Goal: Task Accomplishment & Management: Manage account settings

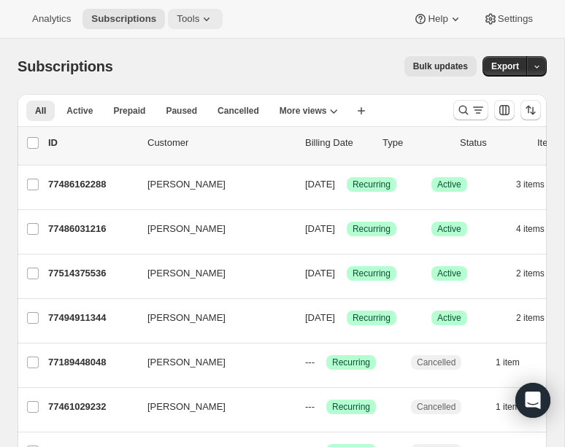
click at [188, 16] on span "Tools" at bounding box center [188, 19] width 23 height 12
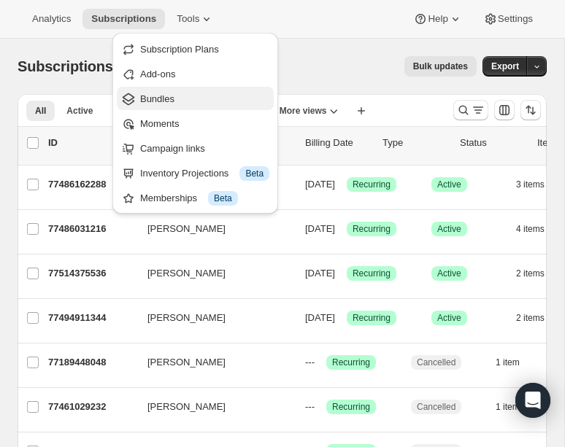
click at [179, 95] on span "Bundles" at bounding box center [204, 99] width 129 height 15
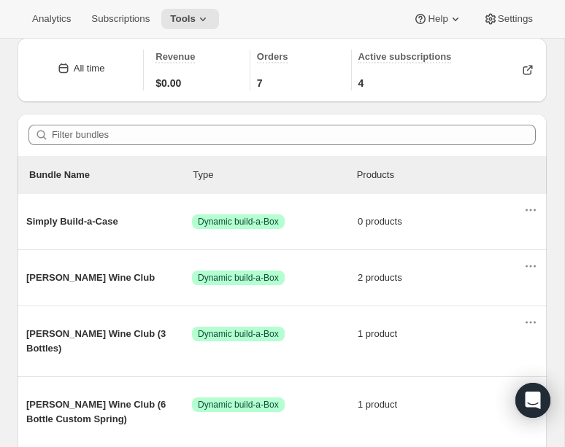
scroll to position [88, 0]
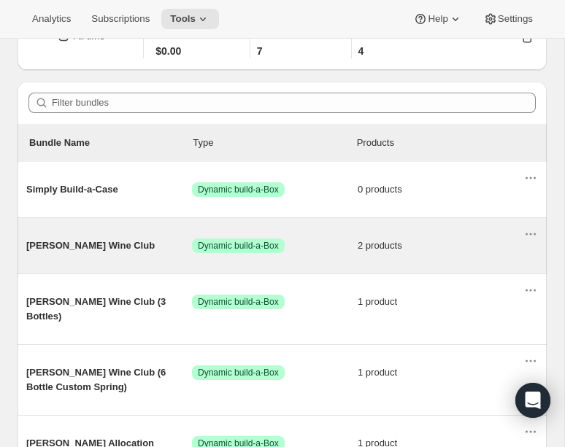
click at [82, 235] on div "[PERSON_NAME] Wine Club Success Dynamic build-a-Box 2 products" at bounding box center [274, 246] width 497 height 38
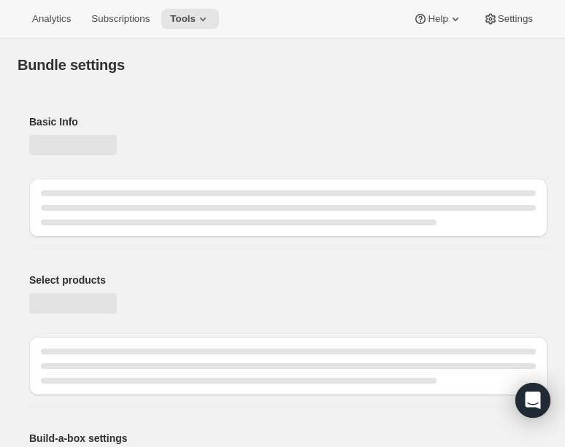
type input "[PERSON_NAME] Wine Club"
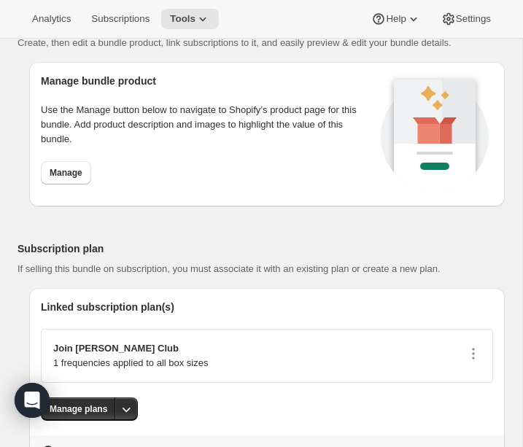
scroll to position [1700, 0]
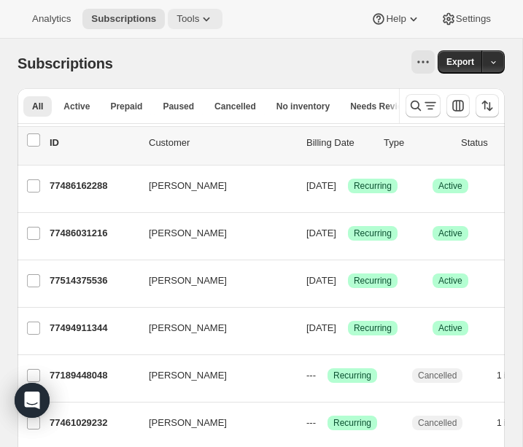
click at [208, 21] on icon at bounding box center [206, 19] width 15 height 15
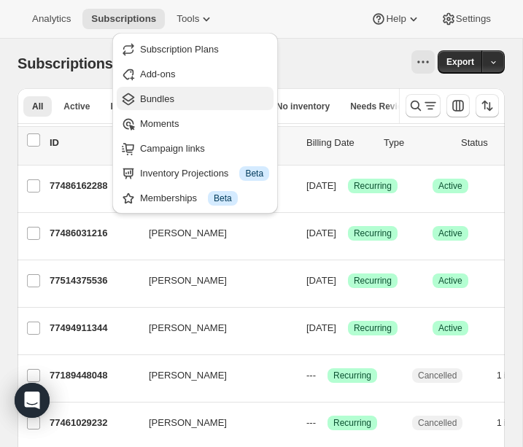
click at [169, 98] on span "Bundles" at bounding box center [157, 98] width 34 height 11
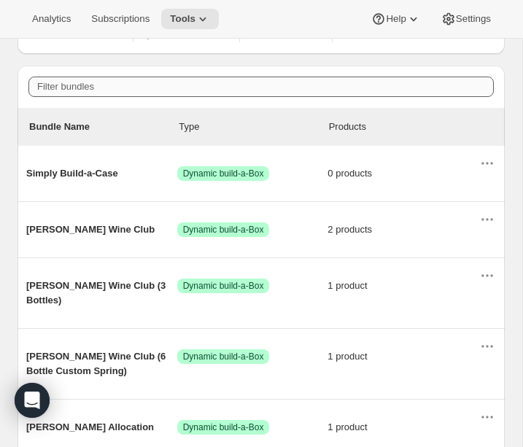
scroll to position [134, 0]
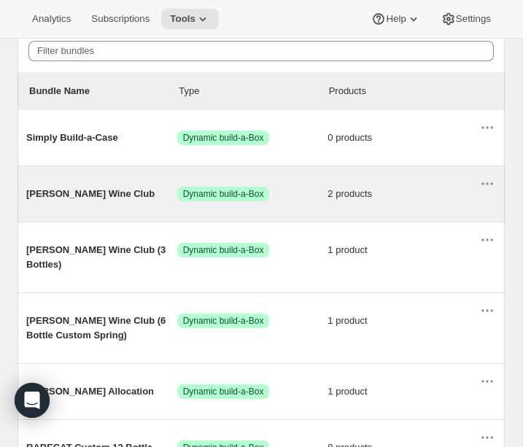
click at [99, 199] on span "[PERSON_NAME] Wine Club" at bounding box center [101, 194] width 151 height 15
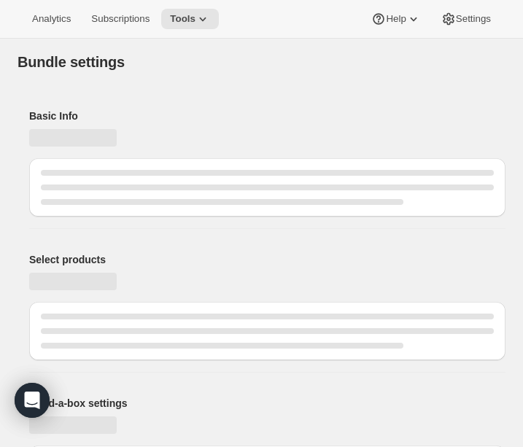
type input "[PERSON_NAME] Wine Club"
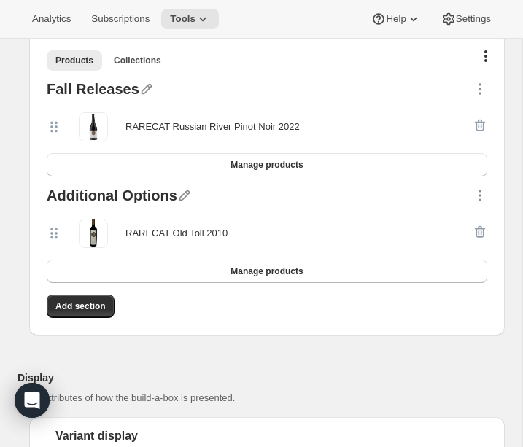
scroll to position [476, 0]
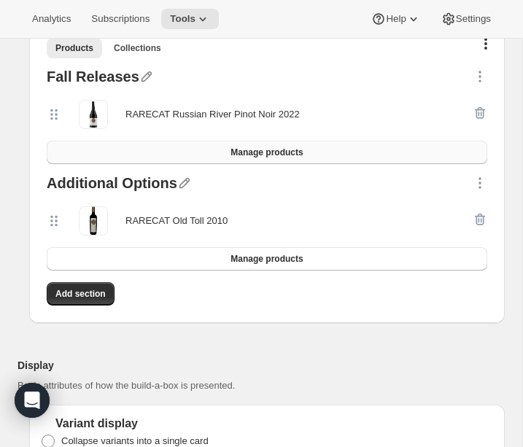
click at [232, 150] on span "Manage products" at bounding box center [267, 153] width 72 height 12
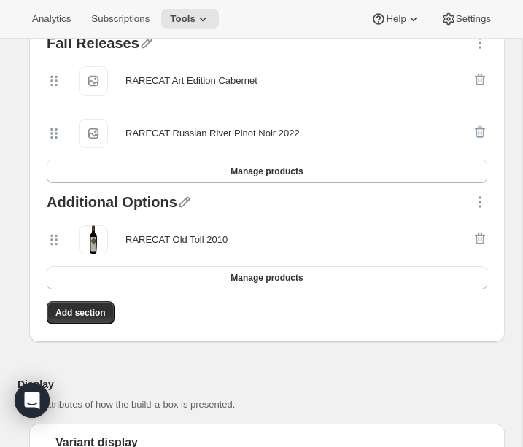
scroll to position [513, 0]
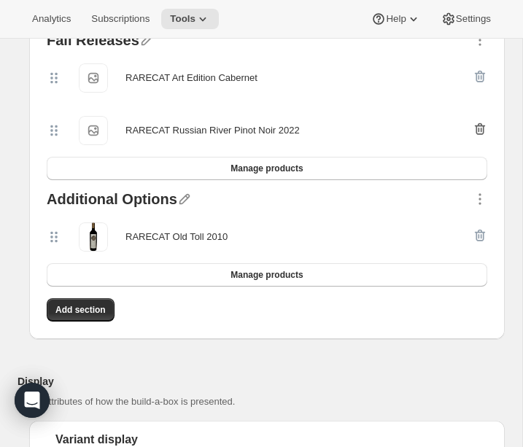
click at [477, 131] on icon "button" at bounding box center [480, 129] width 15 height 15
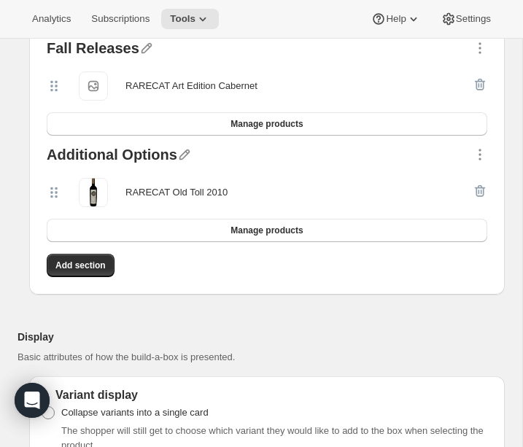
scroll to position [484, 0]
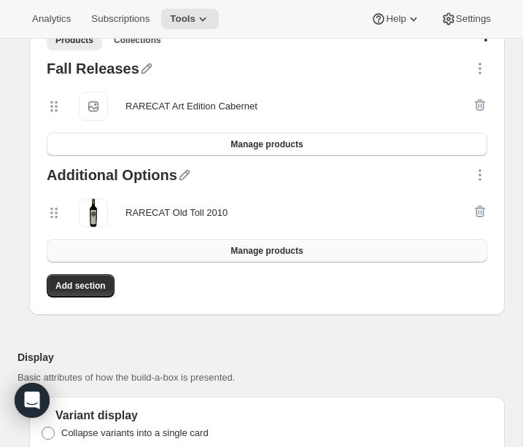
click at [185, 244] on button "Manage products" at bounding box center [267, 250] width 441 height 23
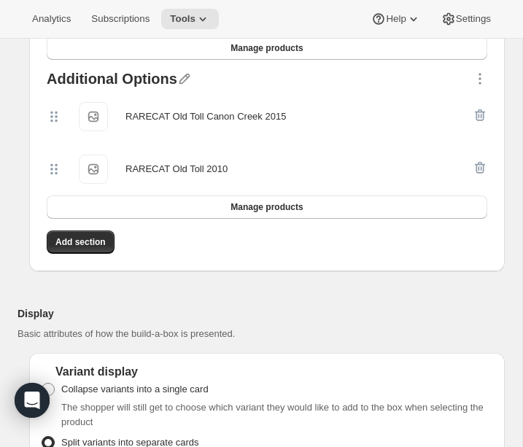
scroll to position [592, 0]
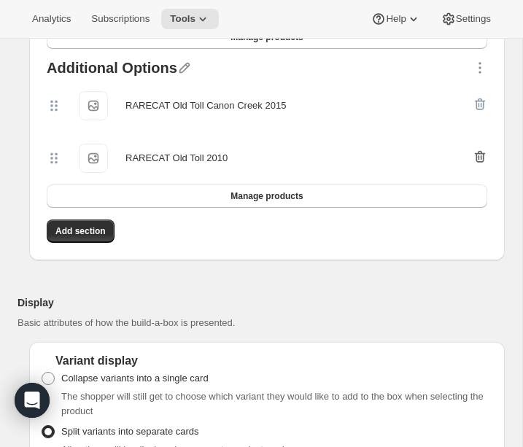
click at [478, 151] on icon "button" at bounding box center [480, 157] width 10 height 12
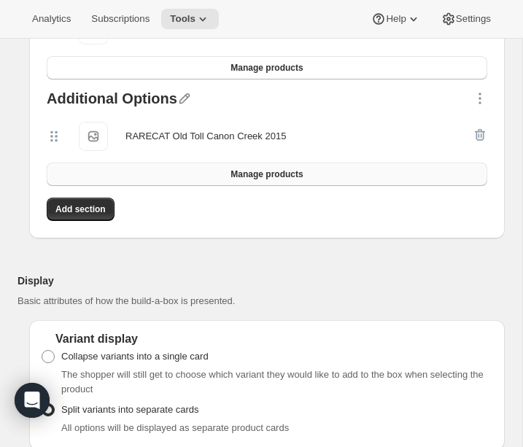
scroll to position [557, 0]
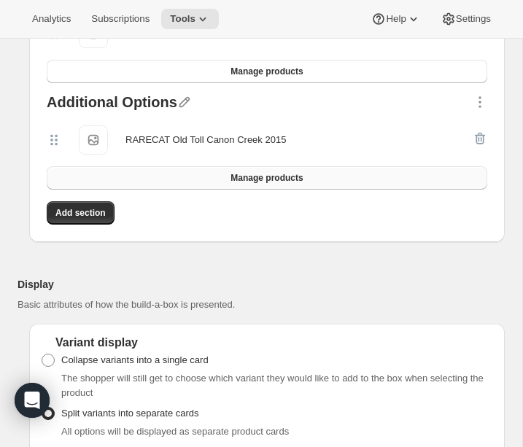
click at [260, 179] on span "Manage products" at bounding box center [267, 178] width 72 height 12
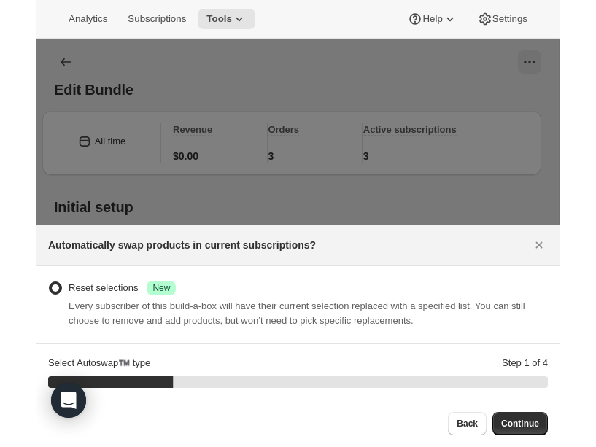
scroll to position [625, 0]
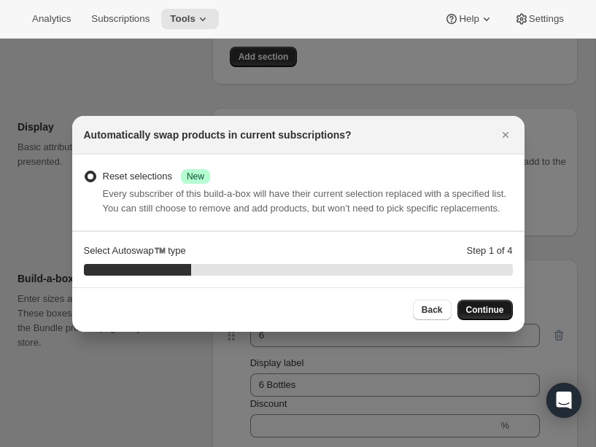
click at [486, 314] on span "Continue" at bounding box center [485, 310] width 38 height 12
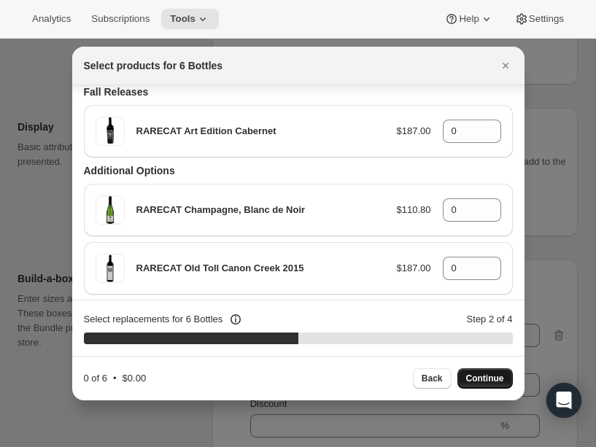
scroll to position [25, 0]
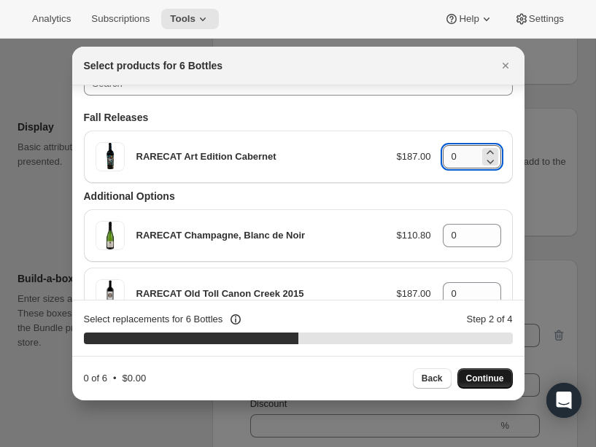
drag, startPoint x: 465, startPoint y: 155, endPoint x: 443, endPoint y: 155, distance: 21.9
click at [443, 155] on input "0" at bounding box center [461, 156] width 36 height 23
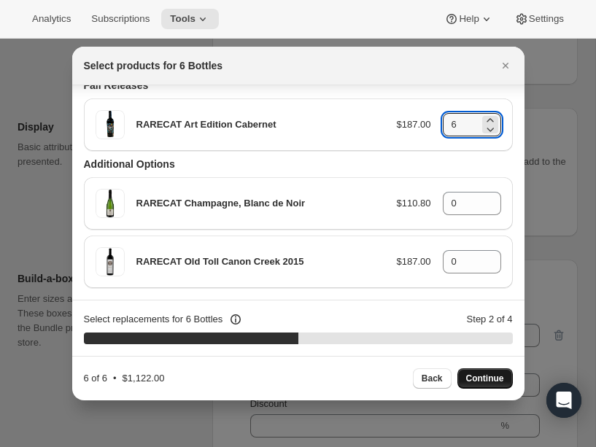
scroll to position [58, 0]
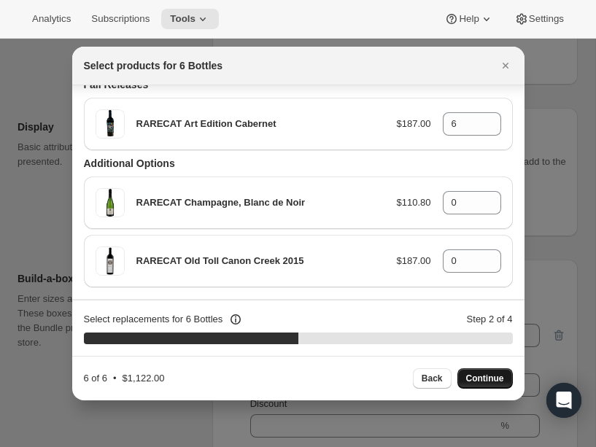
click at [478, 382] on span "Continue" at bounding box center [485, 379] width 38 height 12
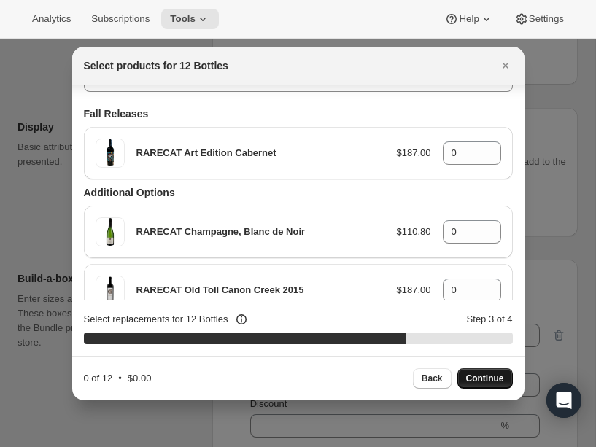
scroll to position [11, 0]
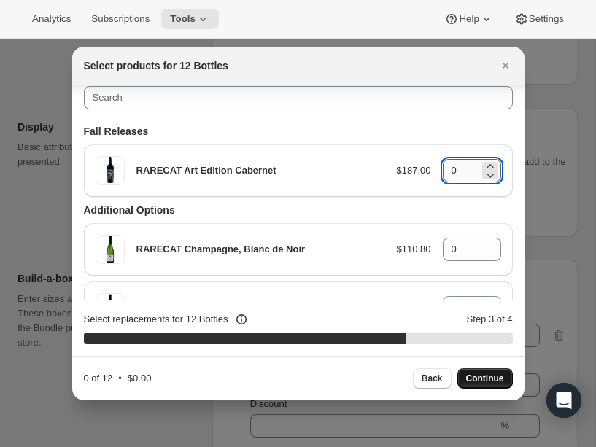
click at [455, 168] on input "0" at bounding box center [461, 170] width 36 height 23
click at [447, 175] on input "0" at bounding box center [461, 170] width 36 height 23
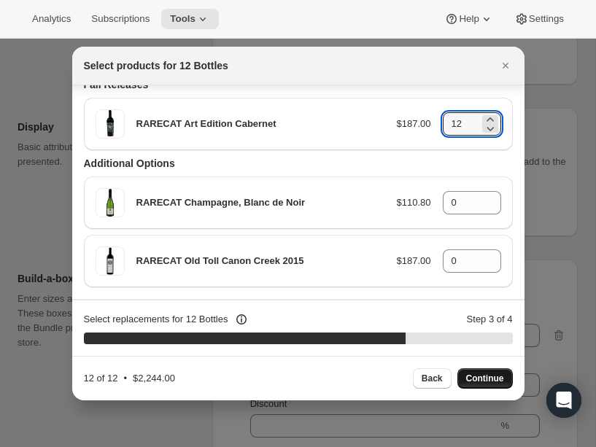
type input "12"
click at [474, 379] on span "Continue" at bounding box center [485, 379] width 38 height 12
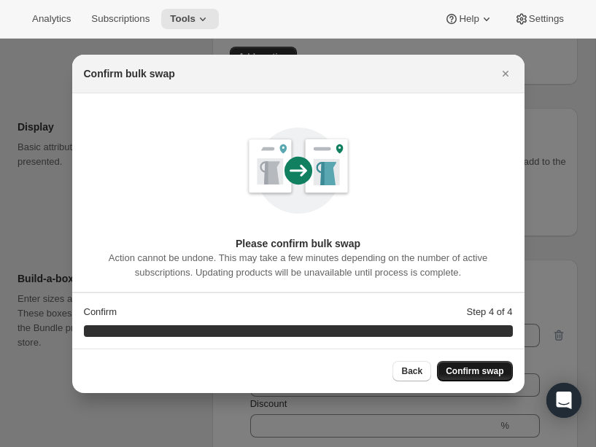
click at [462, 375] on span "Confirm swap" at bounding box center [475, 372] width 58 height 12
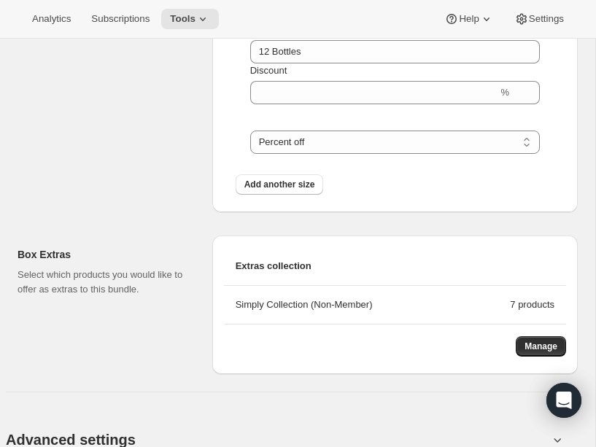
scroll to position [1512, 0]
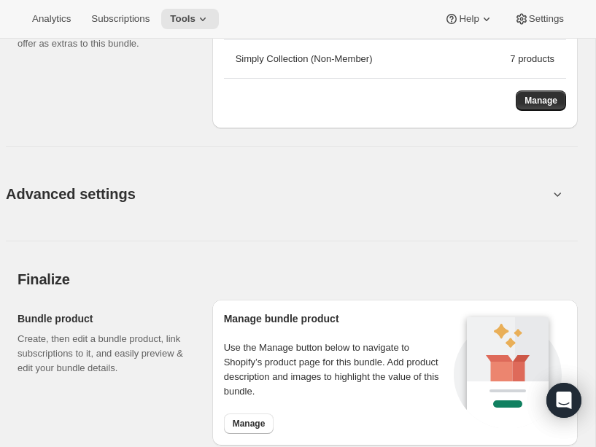
click at [486, 194] on div "Advanced settings" at bounding box center [292, 193] width 572 height 47
click at [486, 194] on icon at bounding box center [557, 194] width 15 height 15
click at [486, 193] on icon at bounding box center [558, 195] width 7 height 4
click at [128, 196] on span "Advanced settings" at bounding box center [71, 193] width 130 height 23
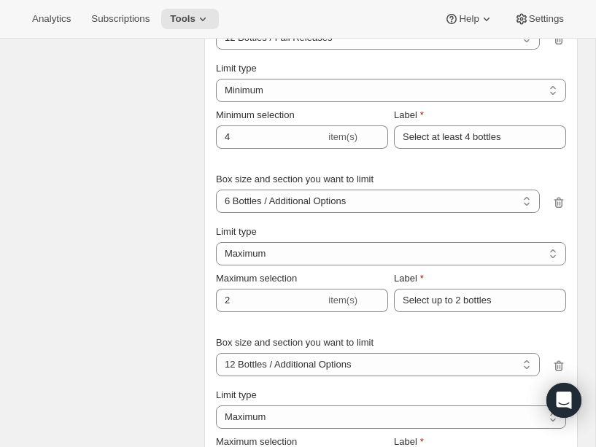
scroll to position [1950, 0]
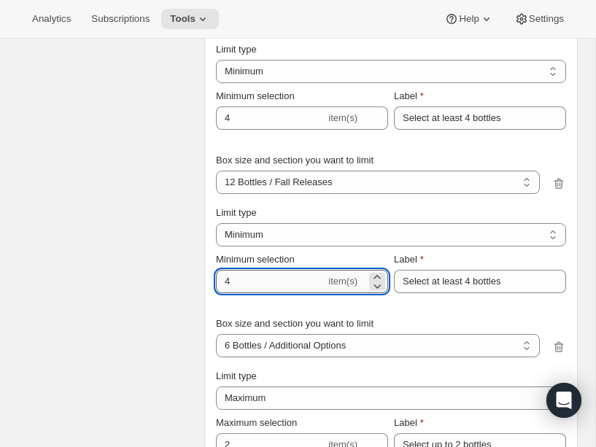
click at [263, 274] on input "4" at bounding box center [270, 281] width 109 height 23
type input "8"
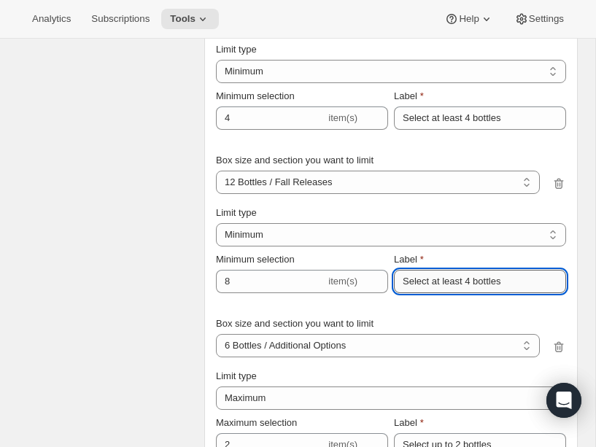
click at [469, 277] on input "Select at least 4 bottles" at bounding box center [480, 281] width 172 height 23
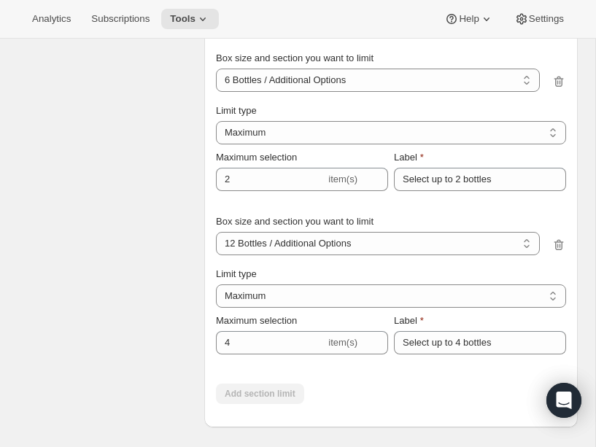
scroll to position [2221, 0]
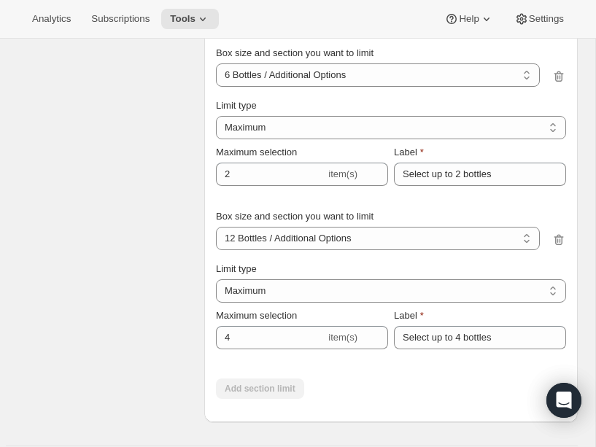
type input "Select at least 8 bottles"
click at [204, 12] on icon at bounding box center [203, 19] width 15 height 15
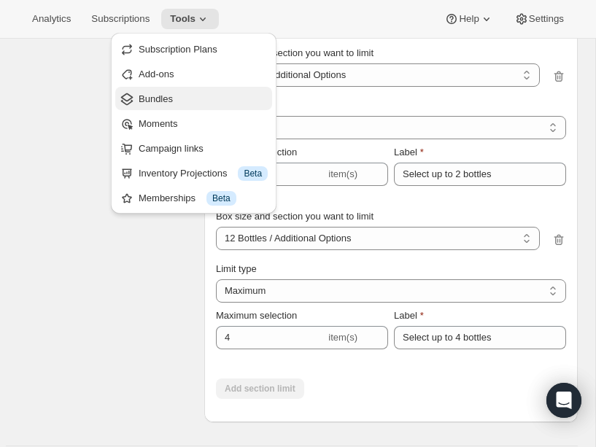
click at [194, 93] on span "Bundles" at bounding box center [203, 99] width 129 height 15
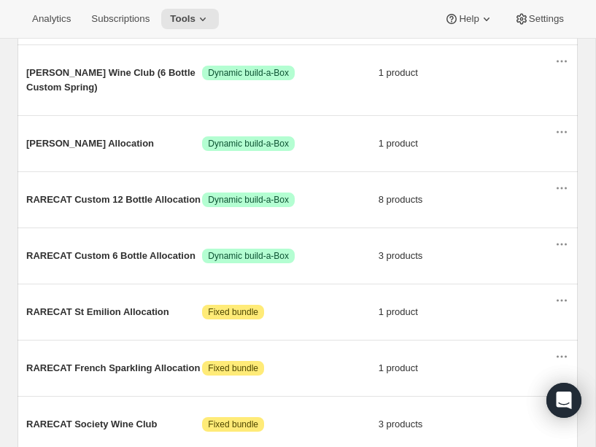
scroll to position [387, 0]
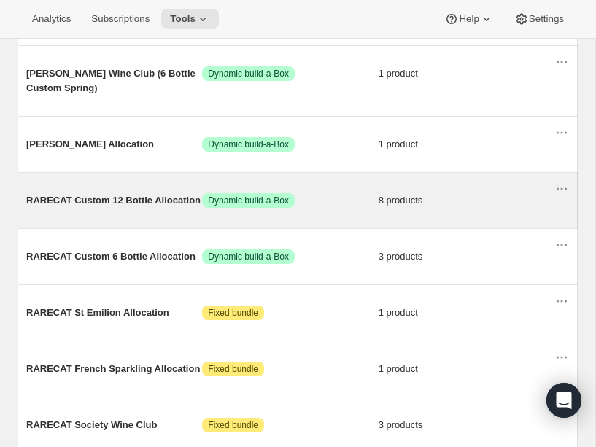
click at [147, 193] on span "RARECAT Custom 12 Bottle Allocation" at bounding box center [114, 200] width 176 height 15
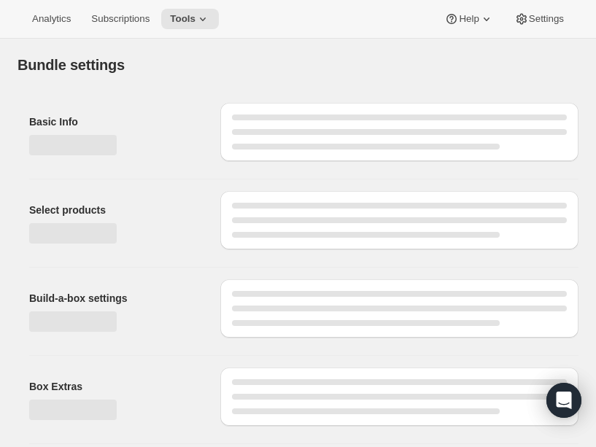
type input "RARECAT Custom 12 Bottle Allocation"
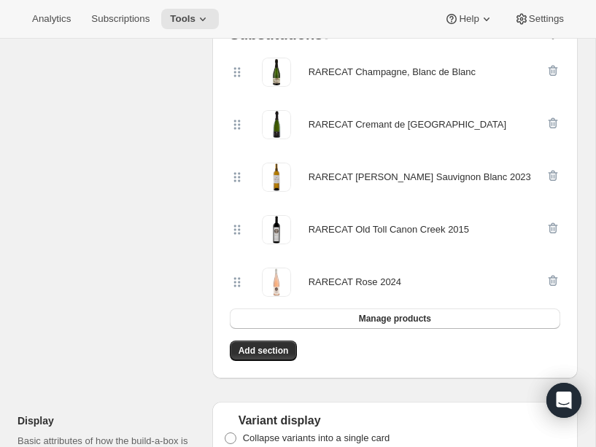
scroll to position [592, 0]
click at [486, 285] on icon "button" at bounding box center [553, 281] width 15 height 15
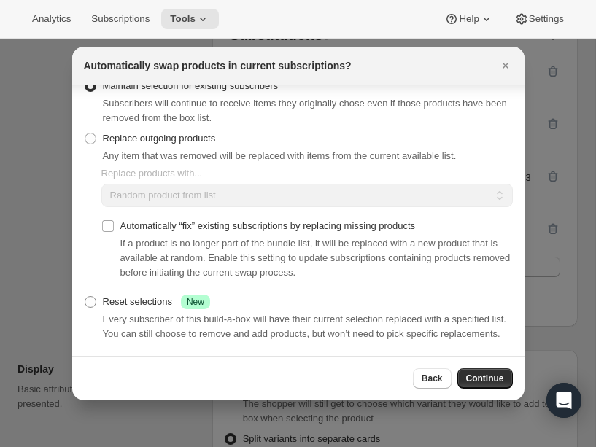
scroll to position [36, 0]
click at [485, 382] on span "Continue" at bounding box center [485, 379] width 38 height 12
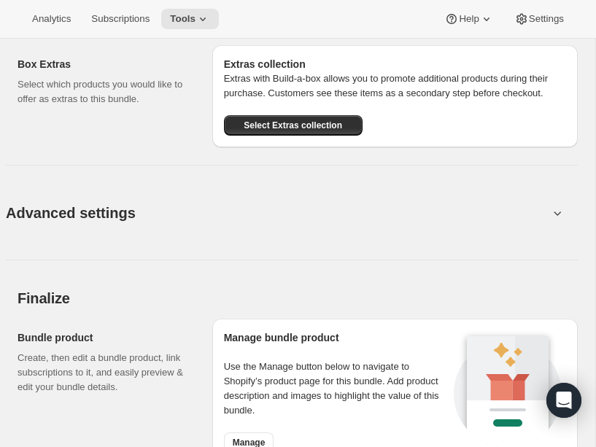
scroll to position [1588, 0]
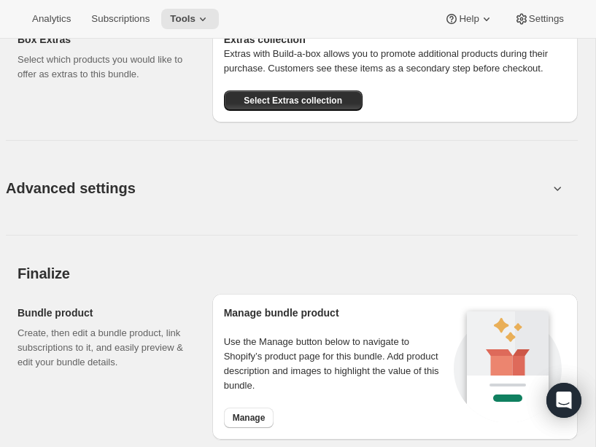
click at [486, 193] on button "Advanced settings" at bounding box center [277, 188] width 560 height 56
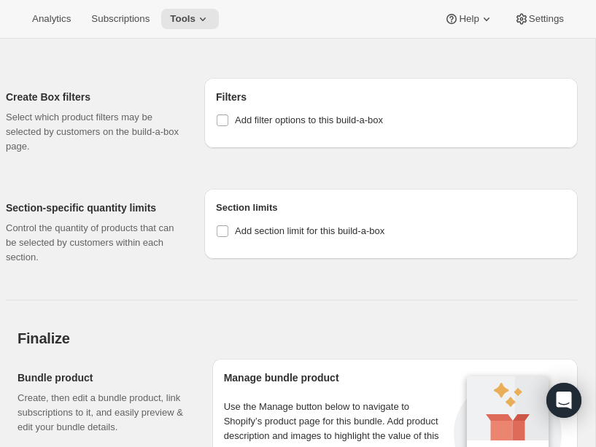
scroll to position [1715, 0]
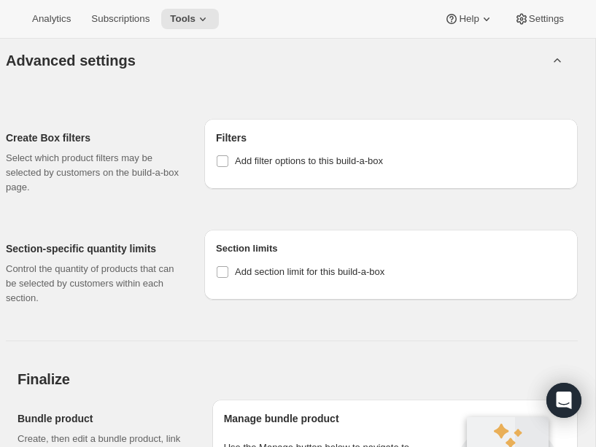
click at [486, 71] on button "Advanced settings" at bounding box center [277, 60] width 560 height 56
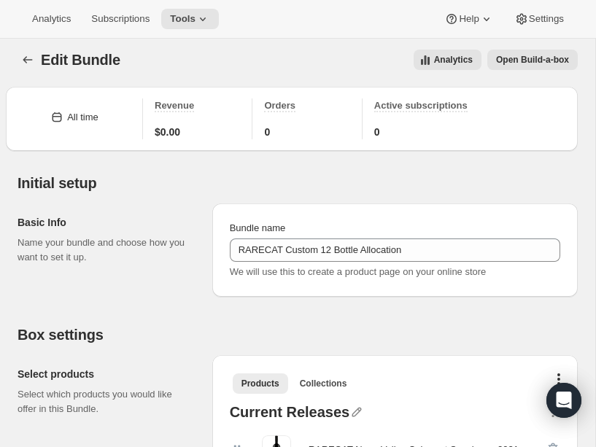
scroll to position [0, 0]
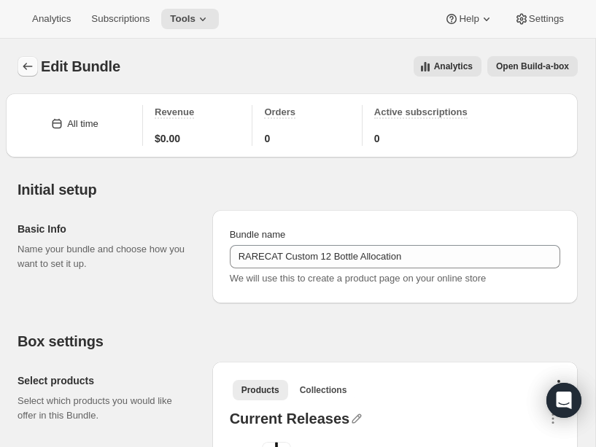
click at [25, 62] on icon "Bundles" at bounding box center [27, 66] width 15 height 15
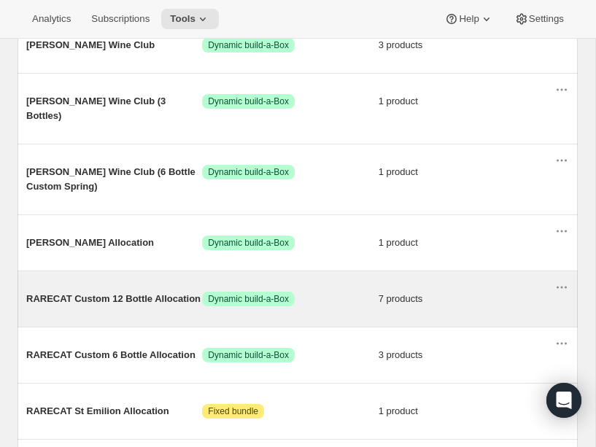
scroll to position [283, 0]
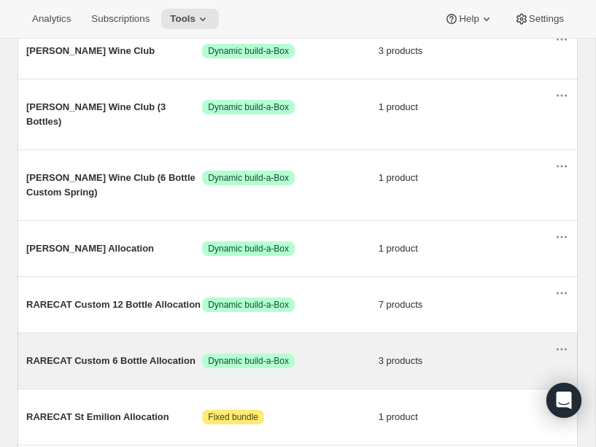
click at [140, 342] on div "RARECAT Custom 6 Bottle Allocation Success Dynamic build-a-Box 3 products" at bounding box center [290, 361] width 528 height 38
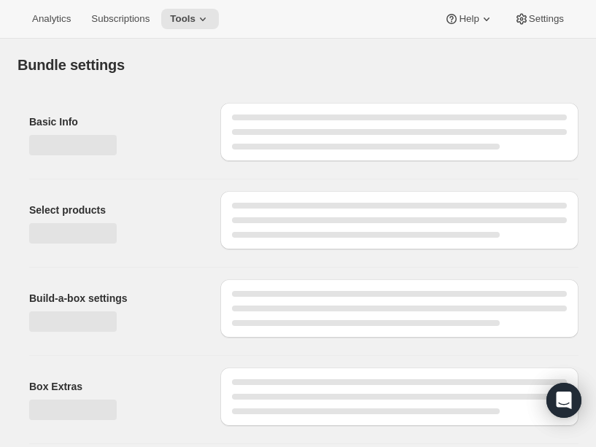
type input "RARECAT Custom 6 Bottle Allocation"
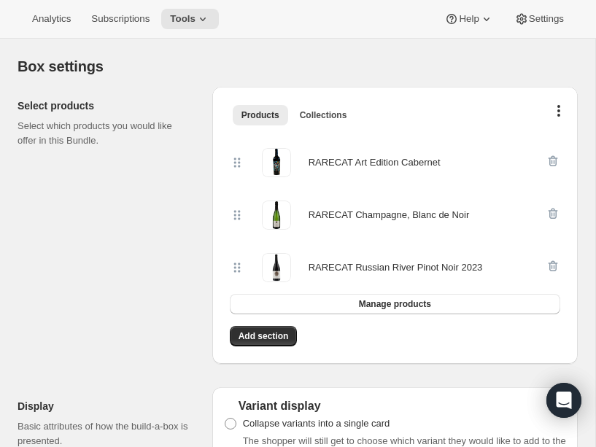
scroll to position [276, 0]
click at [486, 109] on button "button" at bounding box center [559, 112] width 15 height 15
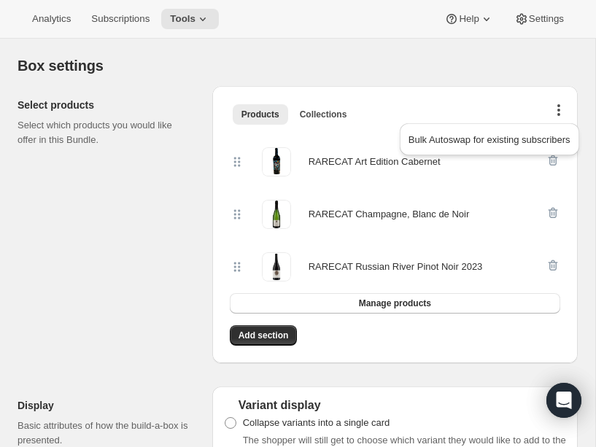
click at [449, 107] on ul "Products Collections More views" at bounding box center [395, 114] width 331 height 20
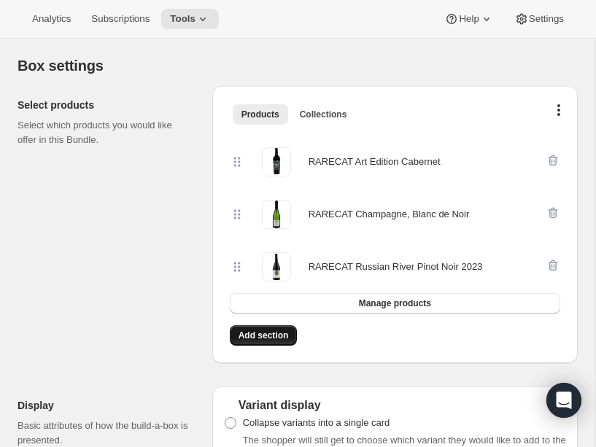
click at [267, 339] on span "Add section" at bounding box center [264, 336] width 50 height 12
click at [278, 339] on span "Add section" at bounding box center [264, 336] width 50 height 12
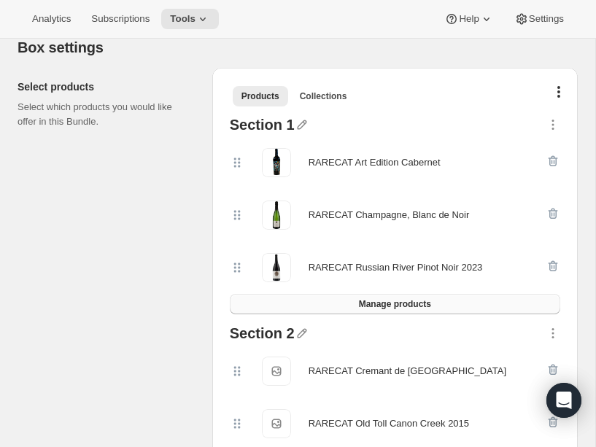
scroll to position [322, 0]
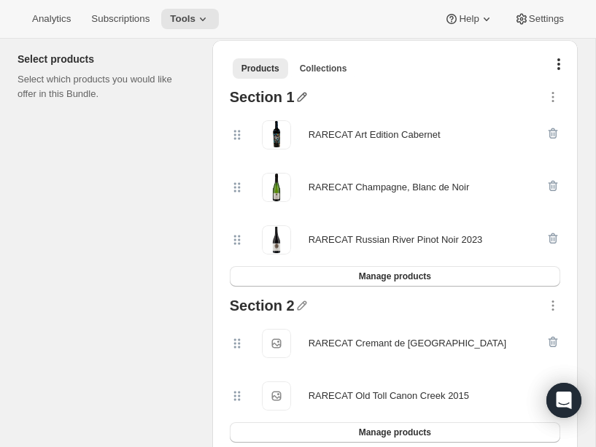
click at [299, 98] on icon "button" at bounding box center [302, 97] width 15 height 15
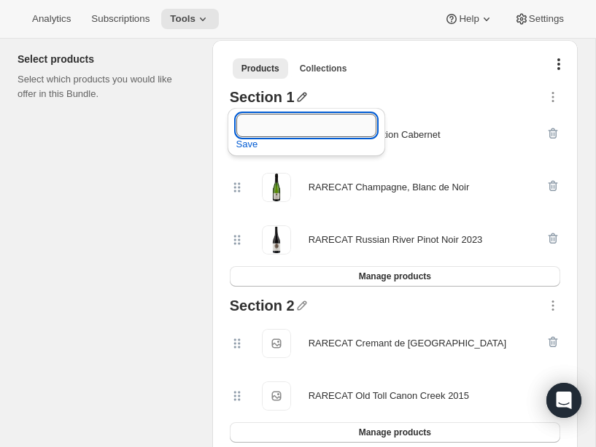
click at [285, 118] on input "text" at bounding box center [306, 125] width 140 height 23
type input "Current Releases"
click at [242, 143] on span "Save" at bounding box center [247, 144] width 22 height 15
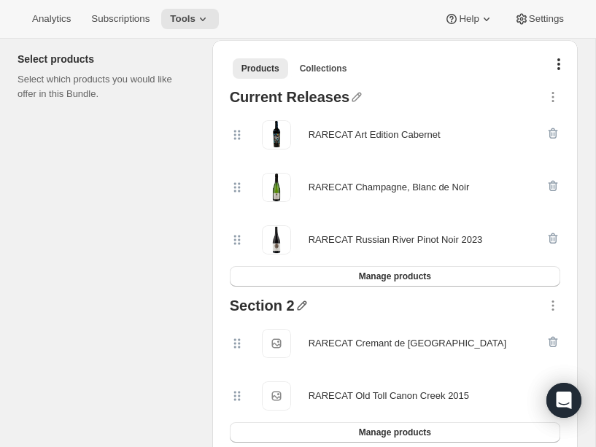
click at [301, 308] on icon "button" at bounding box center [302, 305] width 15 height 15
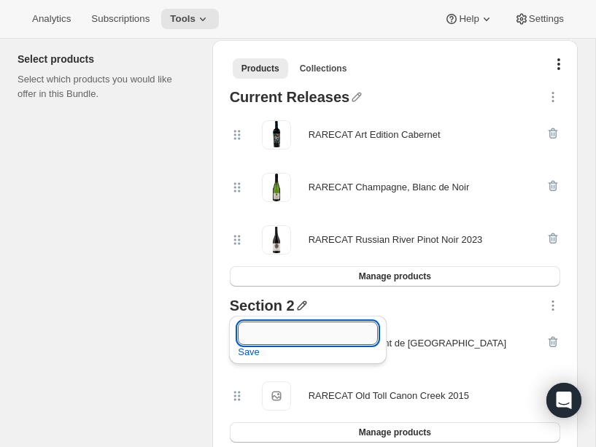
click at [268, 344] on input "text" at bounding box center [308, 333] width 140 height 23
click at [352, 99] on icon "button" at bounding box center [356, 97] width 15 height 15
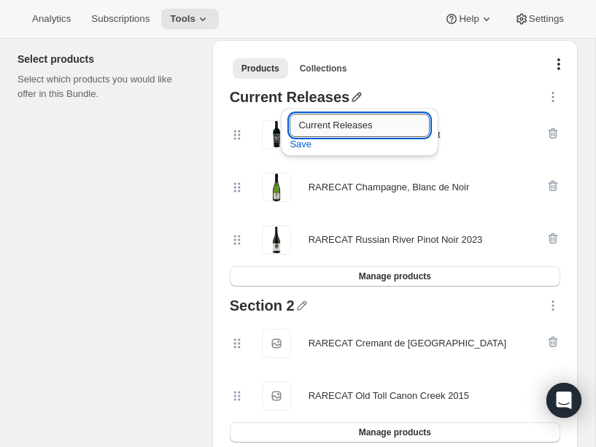
click at [304, 120] on input "Current Releases" at bounding box center [360, 125] width 140 height 23
click at [334, 120] on input "Fall Releases" at bounding box center [360, 125] width 140 height 23
type input "Fall Allocation"
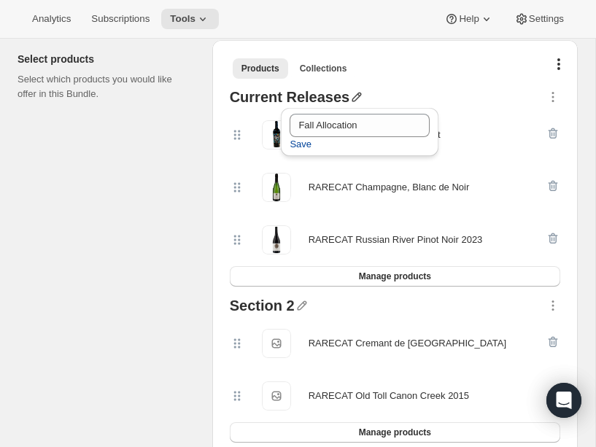
click at [305, 142] on span "Save" at bounding box center [301, 144] width 22 height 15
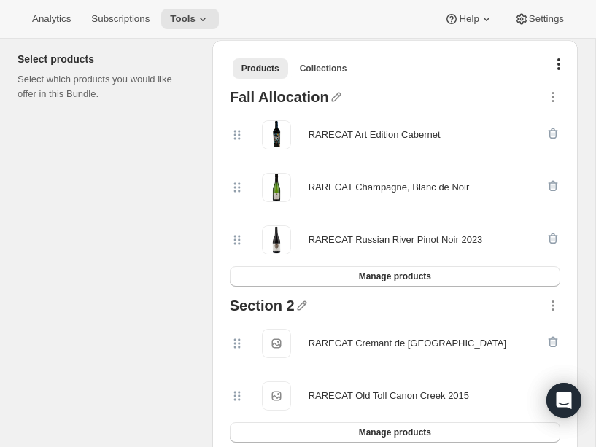
click at [288, 302] on div "Section 2" at bounding box center [262, 307] width 65 height 19
click at [295, 302] on icon "button" at bounding box center [302, 305] width 15 height 15
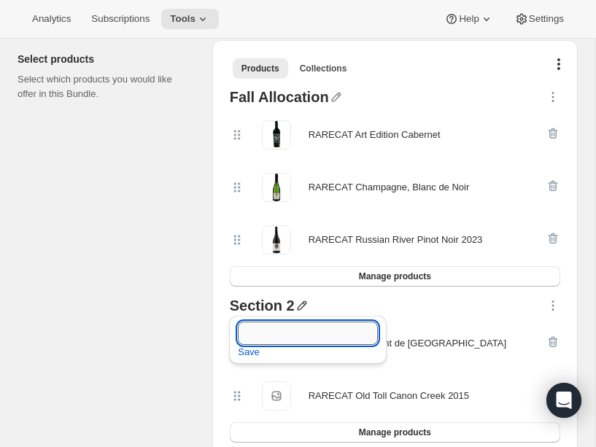
click at [265, 331] on input "text" at bounding box center [308, 333] width 140 height 23
type input "O"
click at [258, 336] on input "Swap Options" at bounding box center [308, 333] width 140 height 23
type input "Additional Options"
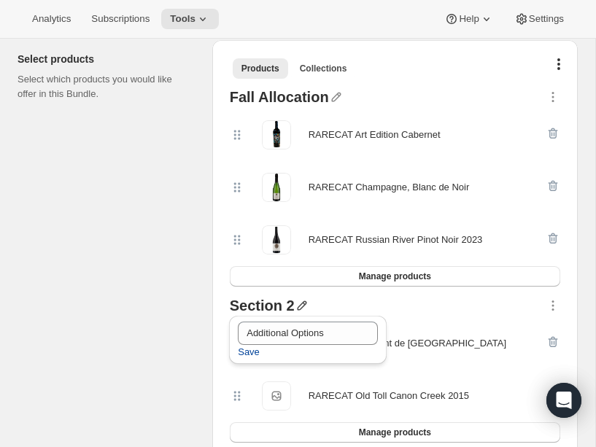
click at [238, 359] on span "Save" at bounding box center [249, 352] width 22 height 15
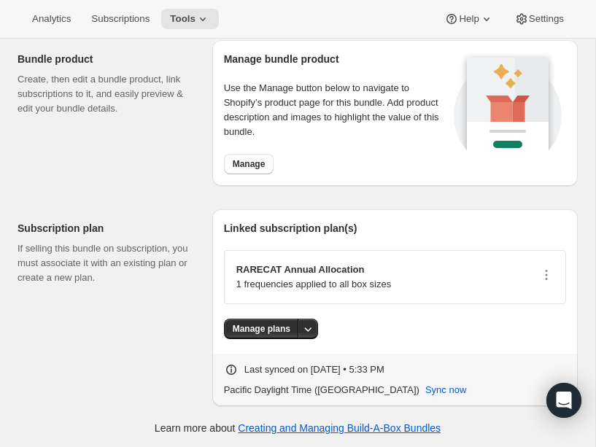
scroll to position [1753, 0]
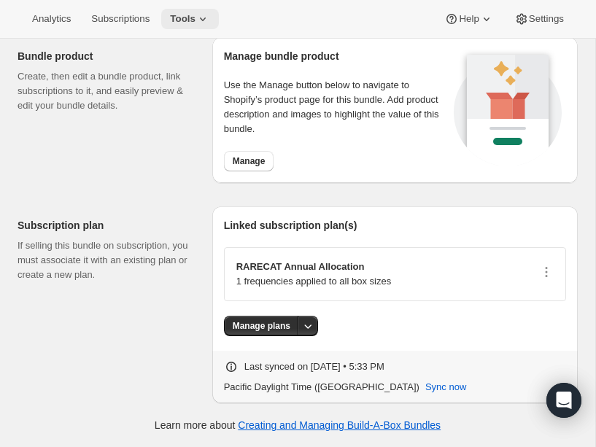
click at [183, 15] on span "Tools" at bounding box center [183, 19] width 26 height 12
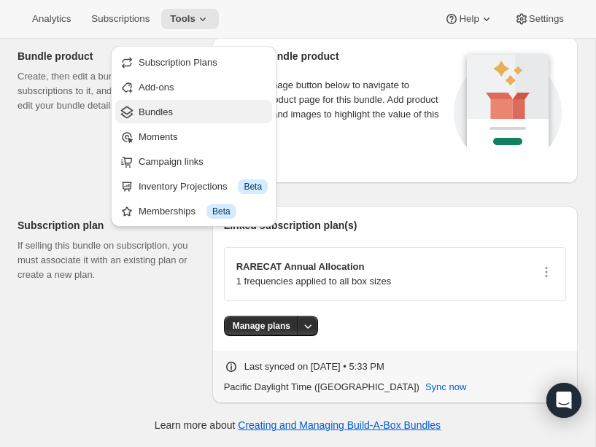
click at [200, 105] on span "Bundles" at bounding box center [203, 112] width 129 height 15
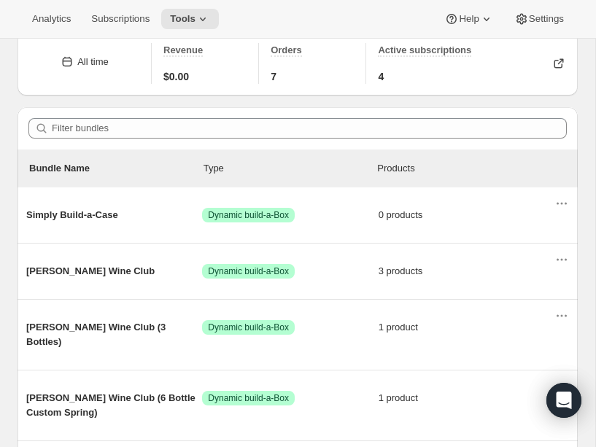
scroll to position [65, 0]
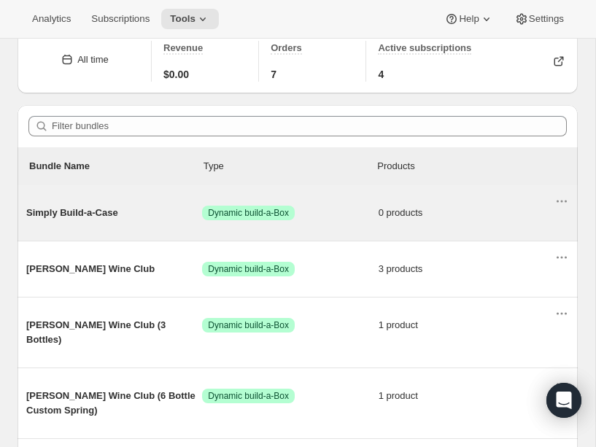
click at [115, 213] on span "Simply Build-a-Case" at bounding box center [114, 213] width 176 height 15
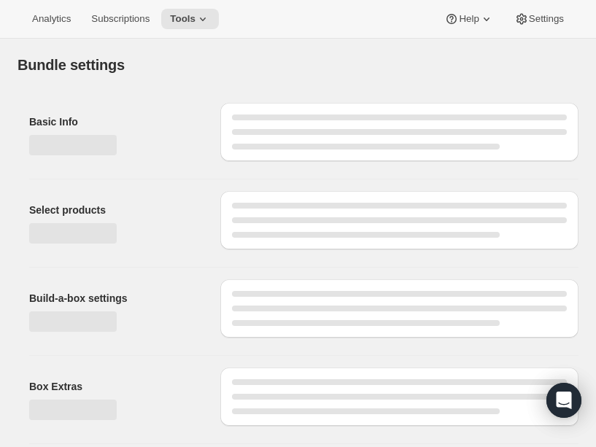
type input "Simply Build-a-Case"
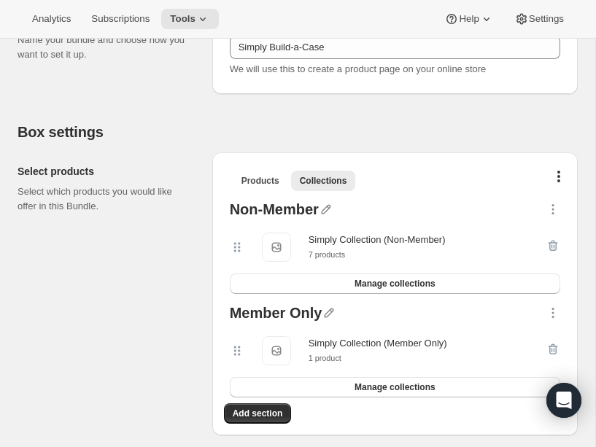
scroll to position [336, 0]
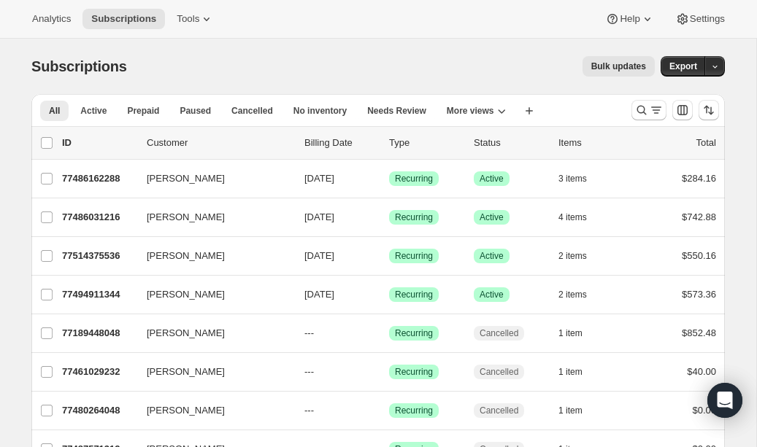
click at [207, 7] on div "Analytics Subscriptions Tools Help Settings" at bounding box center [378, 19] width 757 height 39
click at [207, 20] on icon at bounding box center [206, 19] width 15 height 15
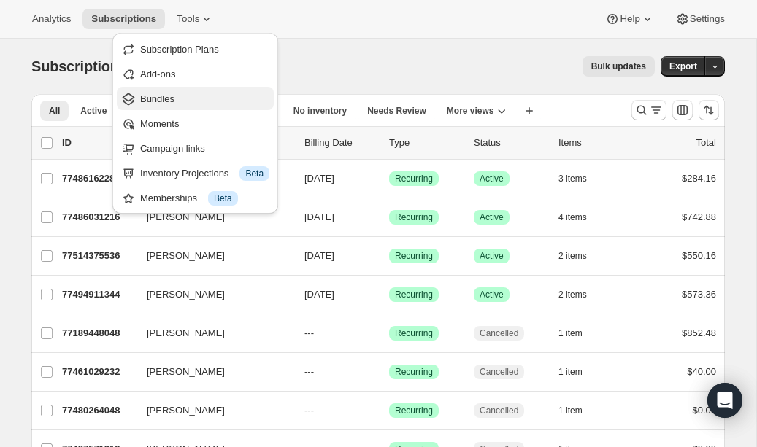
click at [185, 93] on span "Bundles" at bounding box center [204, 99] width 129 height 15
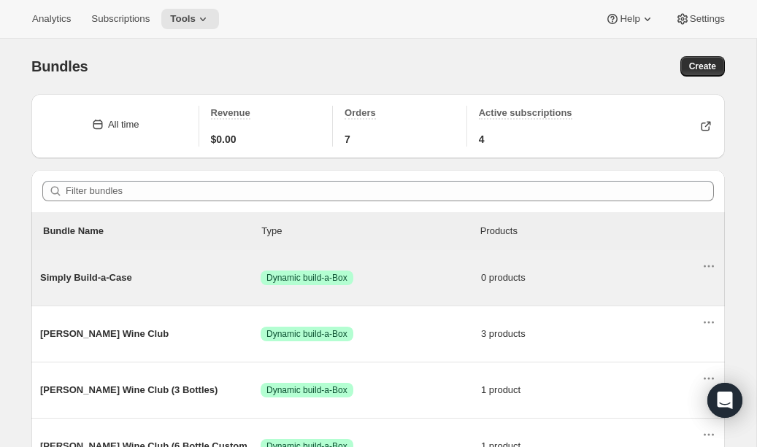
click at [139, 271] on span "Simply Build-a-Case" at bounding box center [150, 278] width 220 height 15
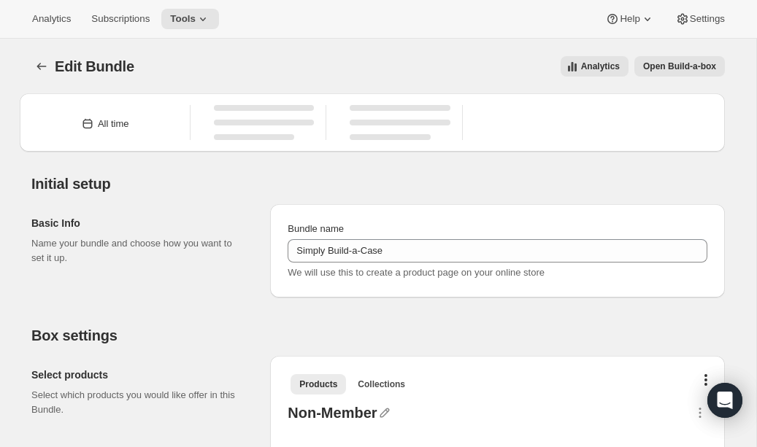
type input "Simply Build-a-Case"
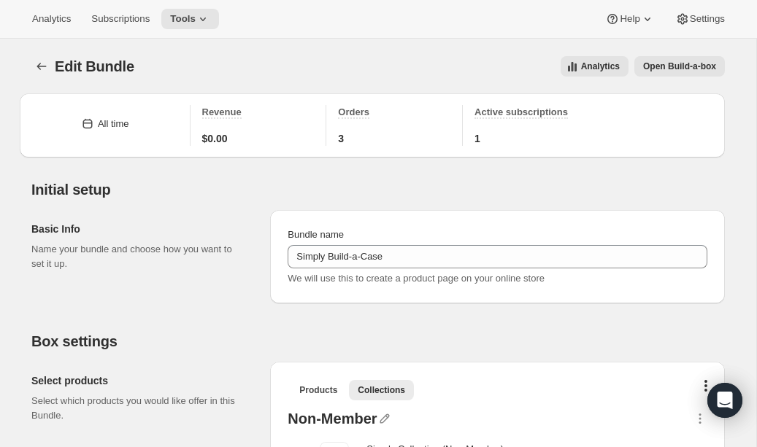
click at [668, 63] on span "Open Build-a-box" at bounding box center [679, 67] width 73 height 12
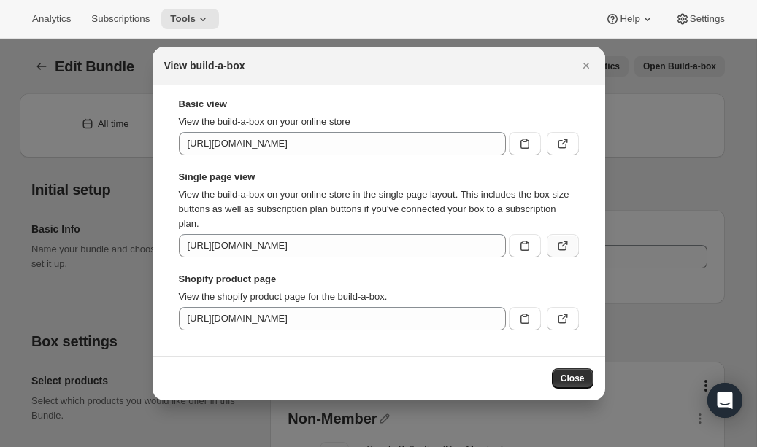
click at [556, 244] on icon ":rai:" at bounding box center [562, 246] width 15 height 15
click at [520, 239] on icon ":rai:" at bounding box center [524, 246] width 15 height 15
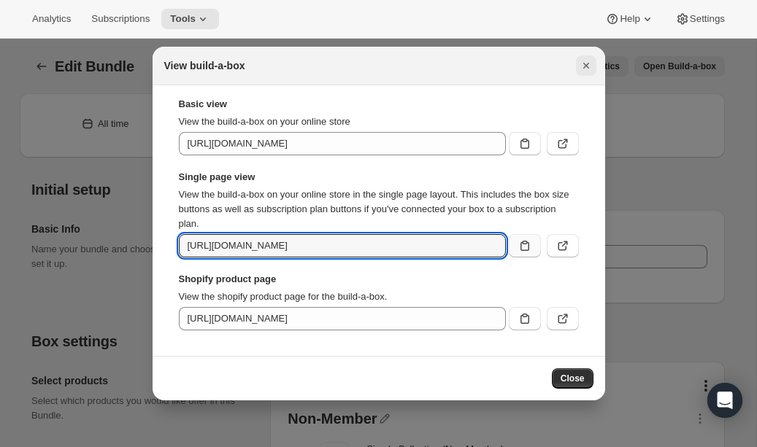
click at [588, 62] on icon "Close" at bounding box center [586, 65] width 15 height 15
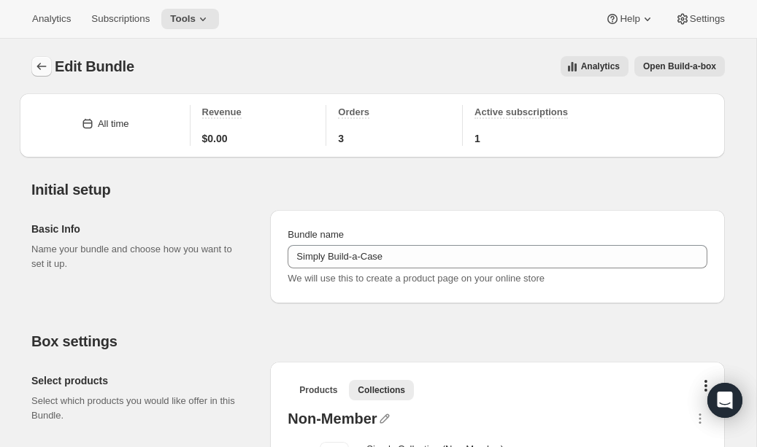
click at [46, 63] on icon "Bundles" at bounding box center [41, 66] width 15 height 15
